Goal: Register for event/course

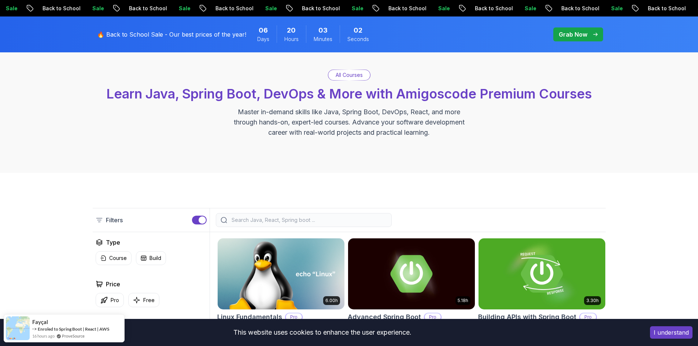
scroll to position [183, 0]
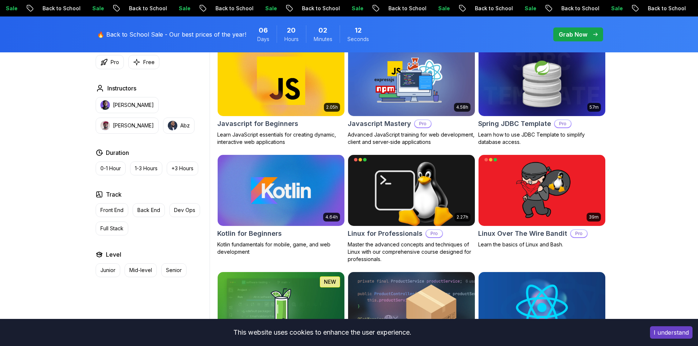
scroll to position [1428, 0]
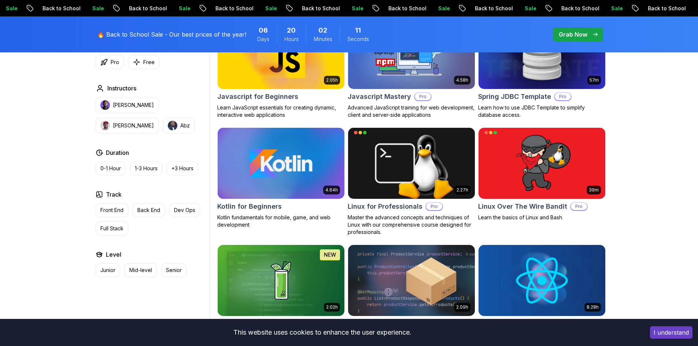
click at [276, 170] on img at bounding box center [280, 163] width 133 height 74
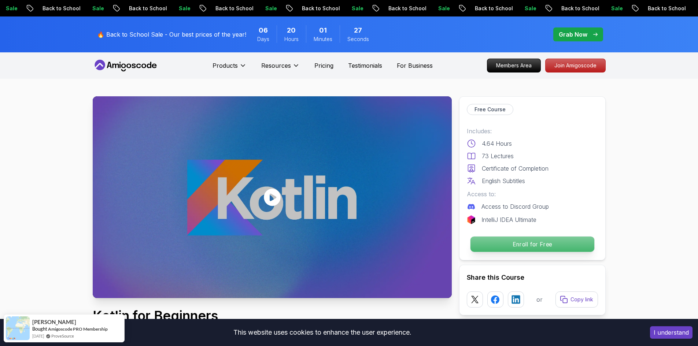
click at [534, 241] on p "Enroll for Free" at bounding box center [532, 244] width 124 height 15
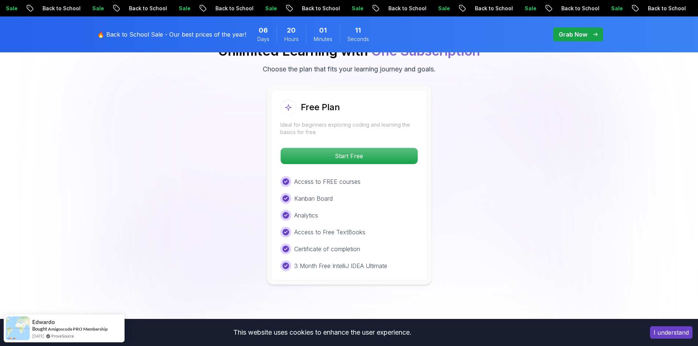
scroll to position [1149, 0]
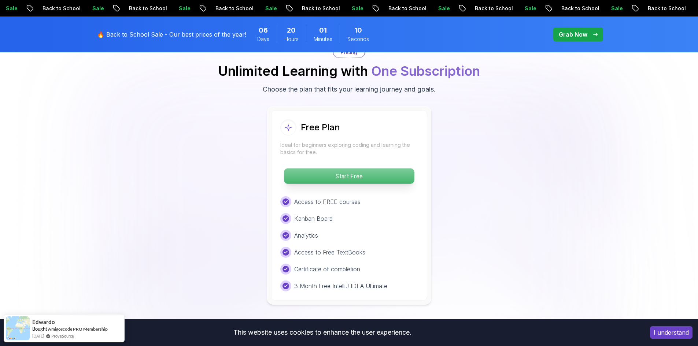
click at [350, 178] on p "Start Free" at bounding box center [349, 175] width 130 height 15
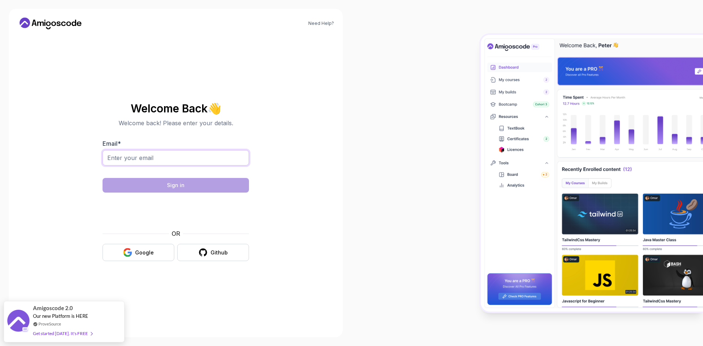
click at [199, 157] on input "Email *" at bounding box center [176, 157] width 147 height 15
type input "[EMAIL_ADDRESS][DOMAIN_NAME]"
click at [151, 258] on button "Google" at bounding box center [139, 252] width 72 height 17
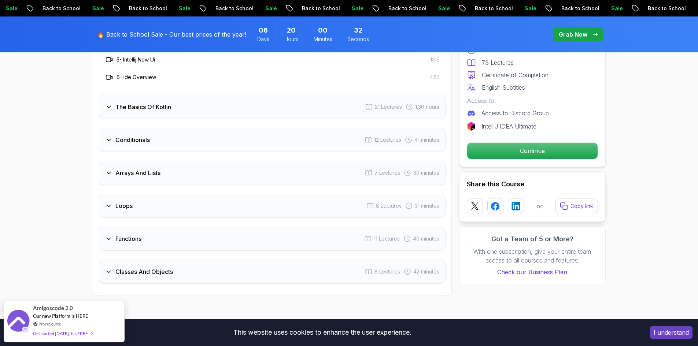
scroll to position [806, 0]
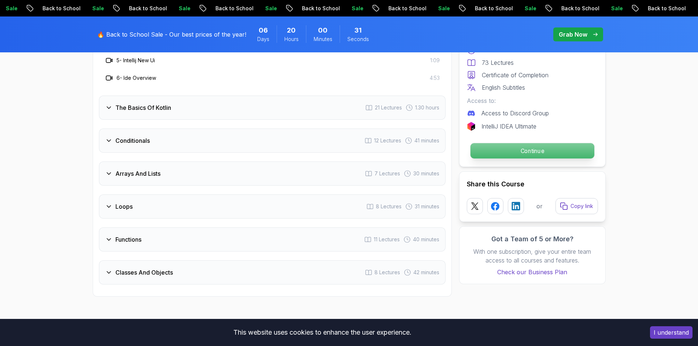
click at [509, 147] on p "Continue" at bounding box center [532, 150] width 124 height 15
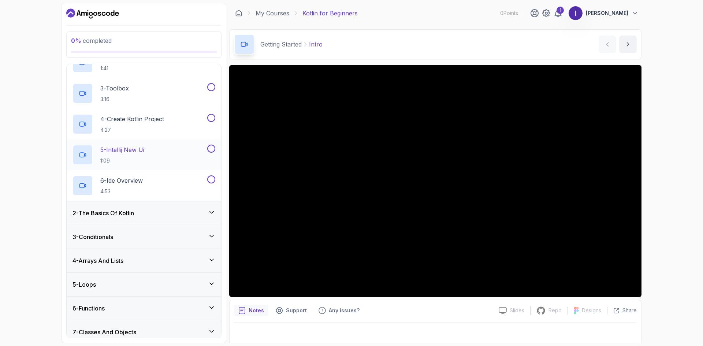
scroll to position [77, 0]
